Goal: Find specific page/section: Find specific page/section

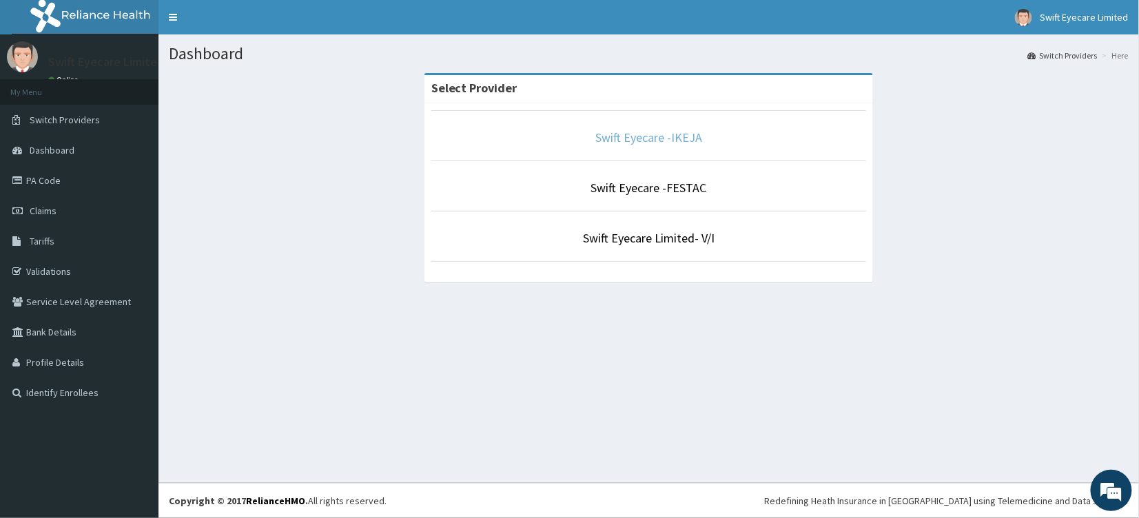
click at [624, 138] on link "Swift Eyecare -IKEJA" at bounding box center [649, 138] width 107 height 16
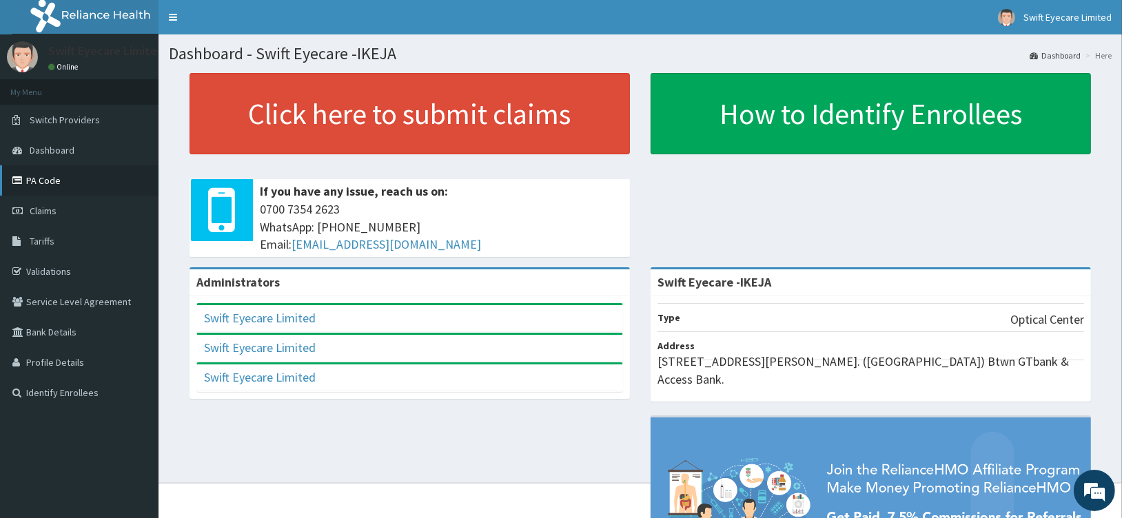
click at [63, 185] on link "PA Code" at bounding box center [79, 180] width 159 height 30
